Goal: Task Accomplishment & Management: Manage account settings

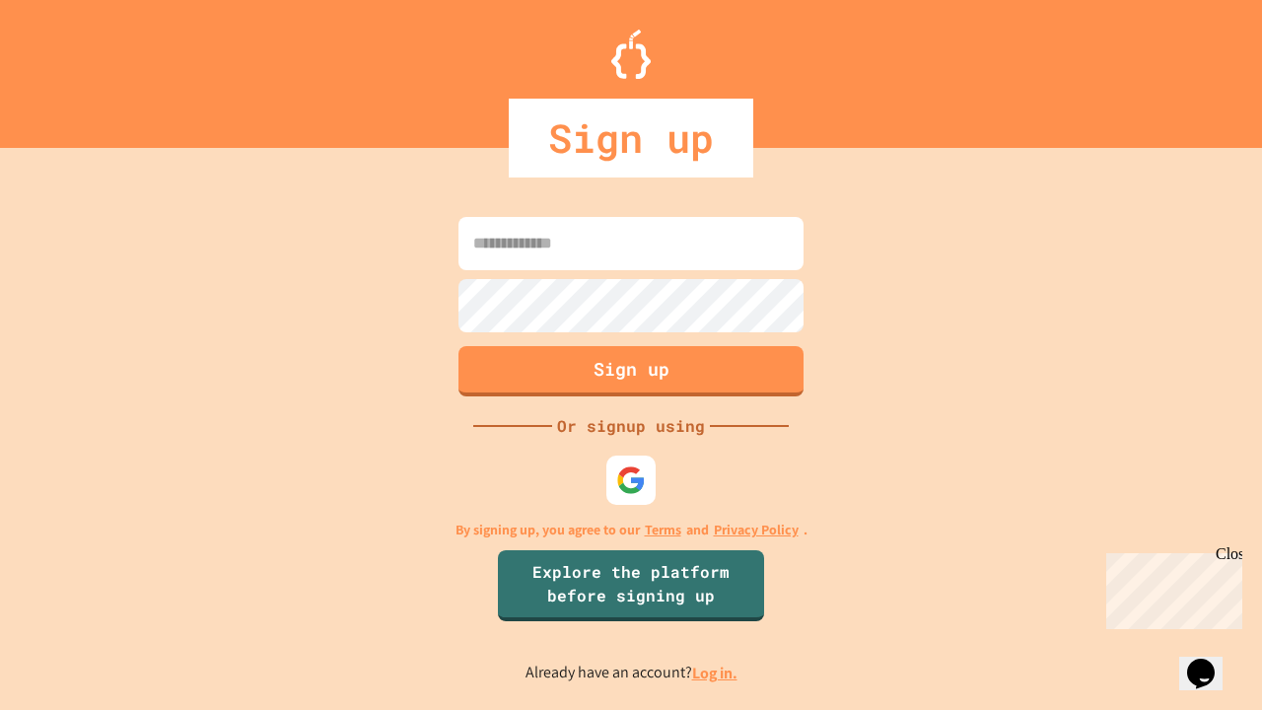
click at [716, 672] on link "Log in." at bounding box center [714, 673] width 45 height 21
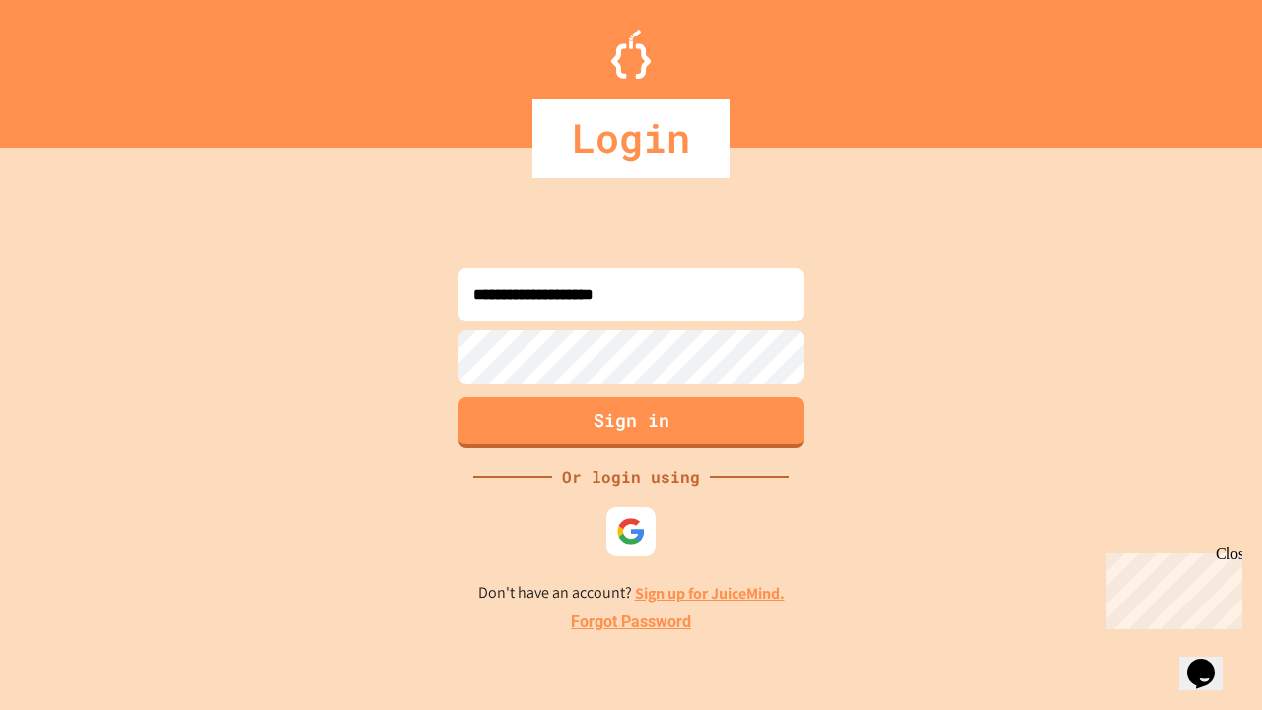
type input "**********"
